Goal: Transaction & Acquisition: Obtain resource

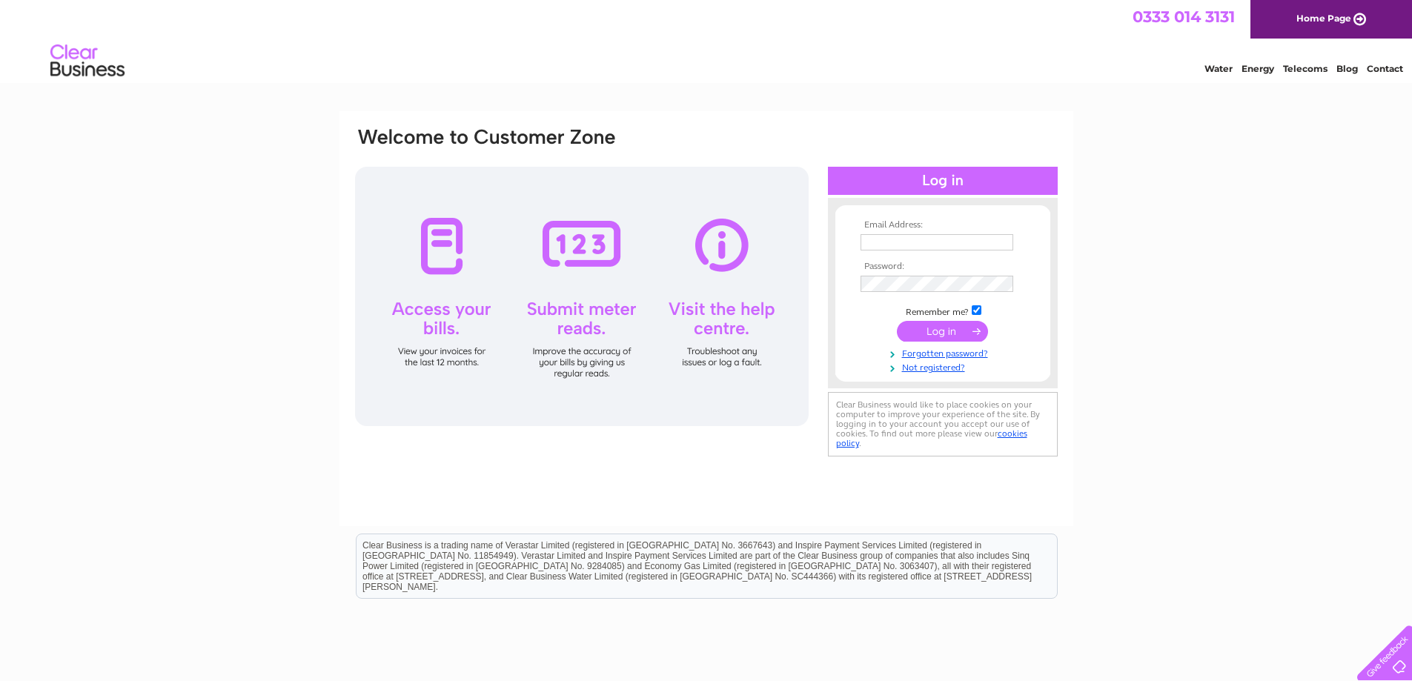
type input "floral_gallery@btconnect.com"
click at [941, 328] on input "submit" at bounding box center [942, 331] width 91 height 21
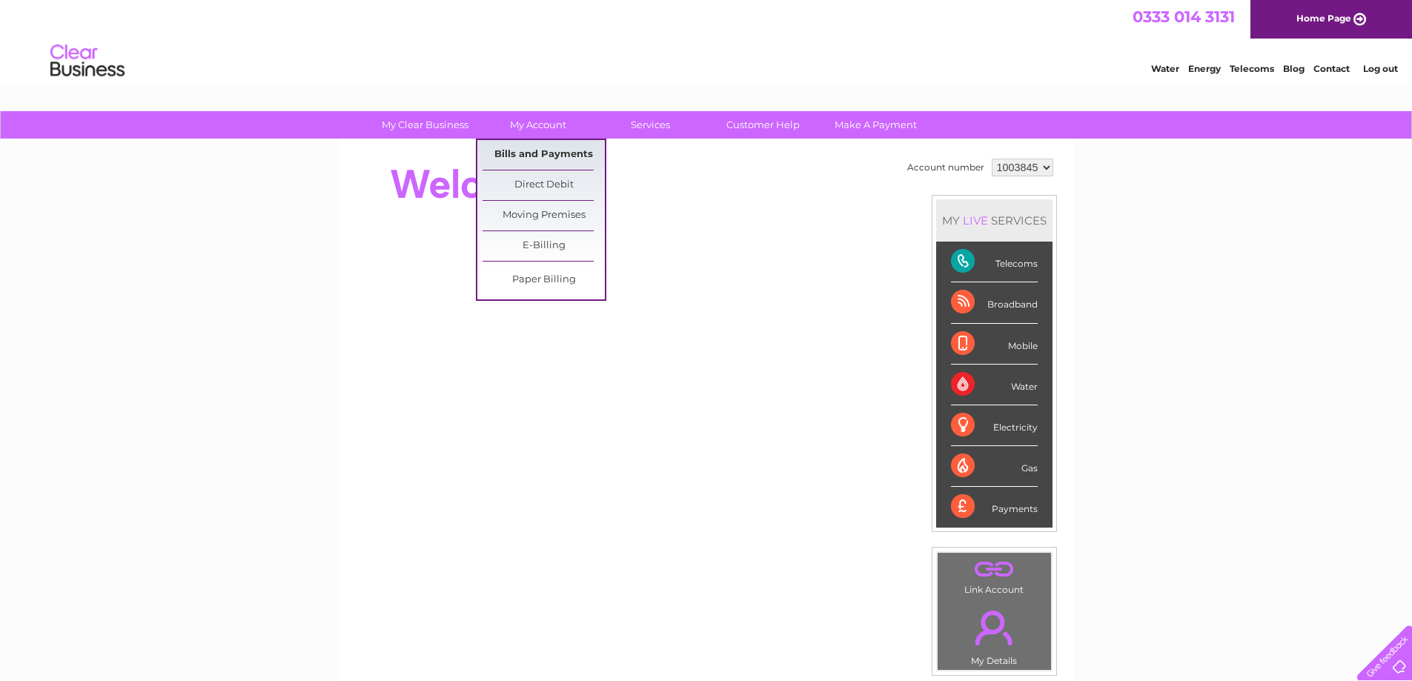
click at [531, 151] on link "Bills and Payments" at bounding box center [544, 155] width 122 height 30
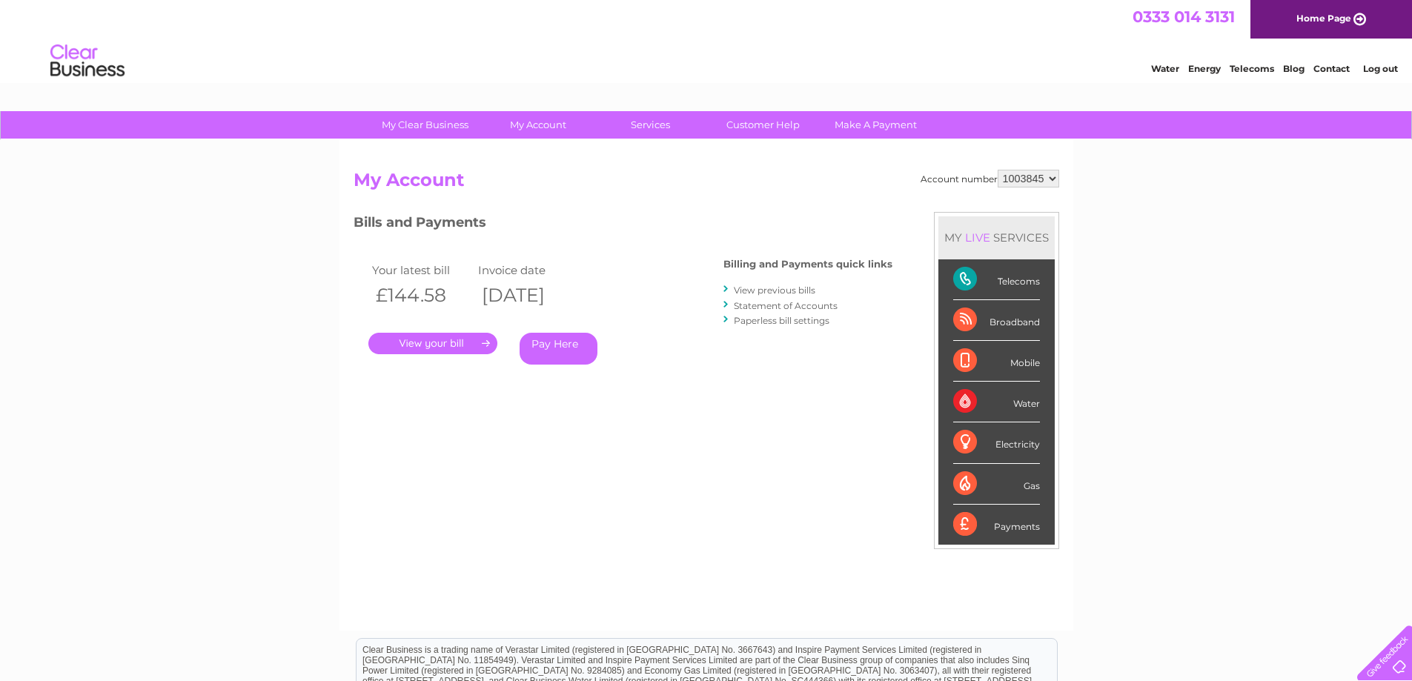
click at [413, 345] on link "." at bounding box center [432, 343] width 129 height 21
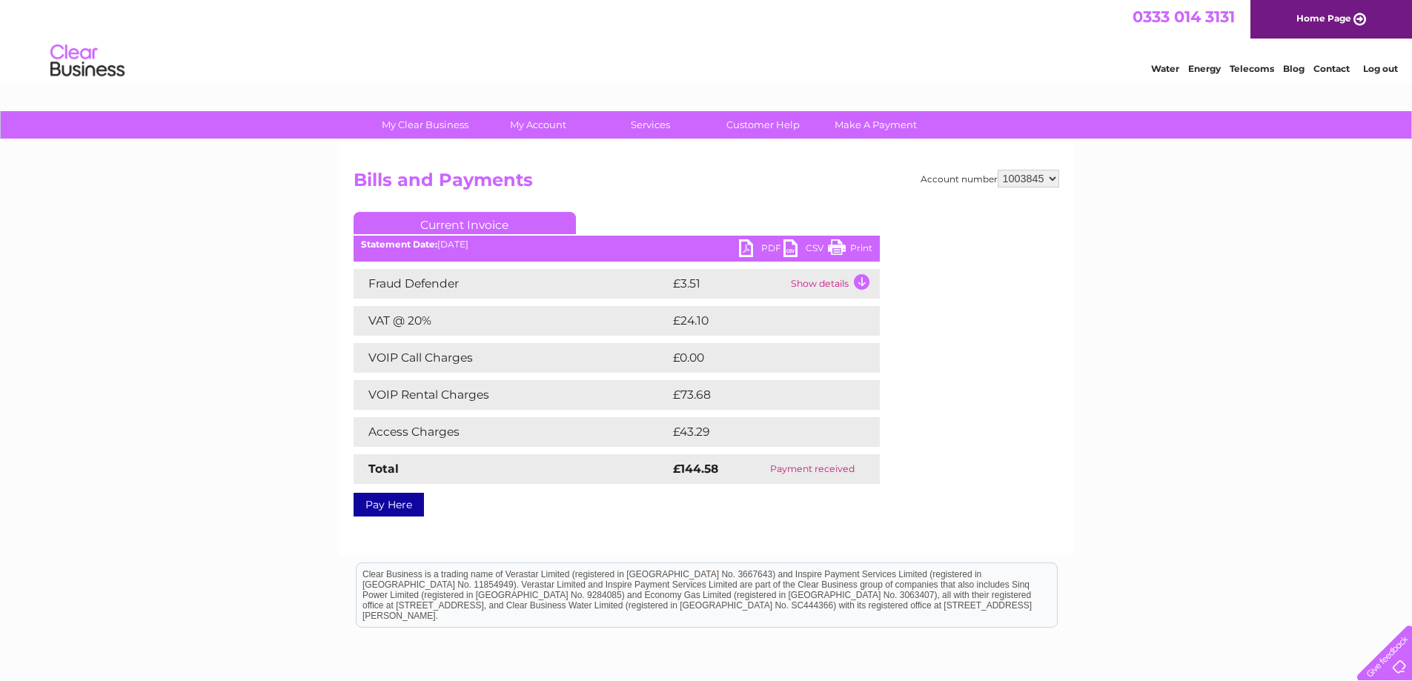
click at [754, 249] on link "PDF" at bounding box center [761, 249] width 44 height 21
